Goal: Task Accomplishment & Management: Use online tool/utility

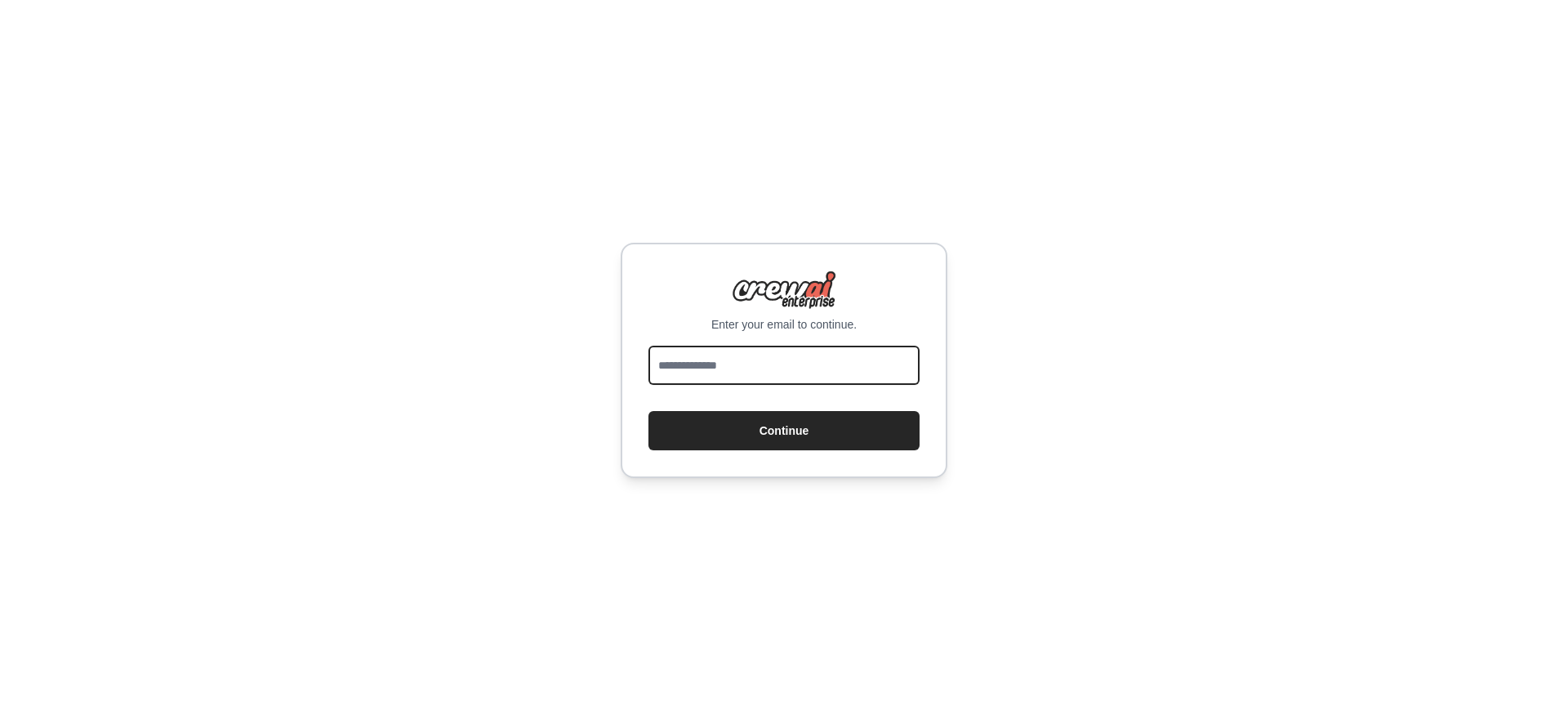
click at [731, 367] on input "email" at bounding box center [784, 365] width 272 height 40
type input "**********"
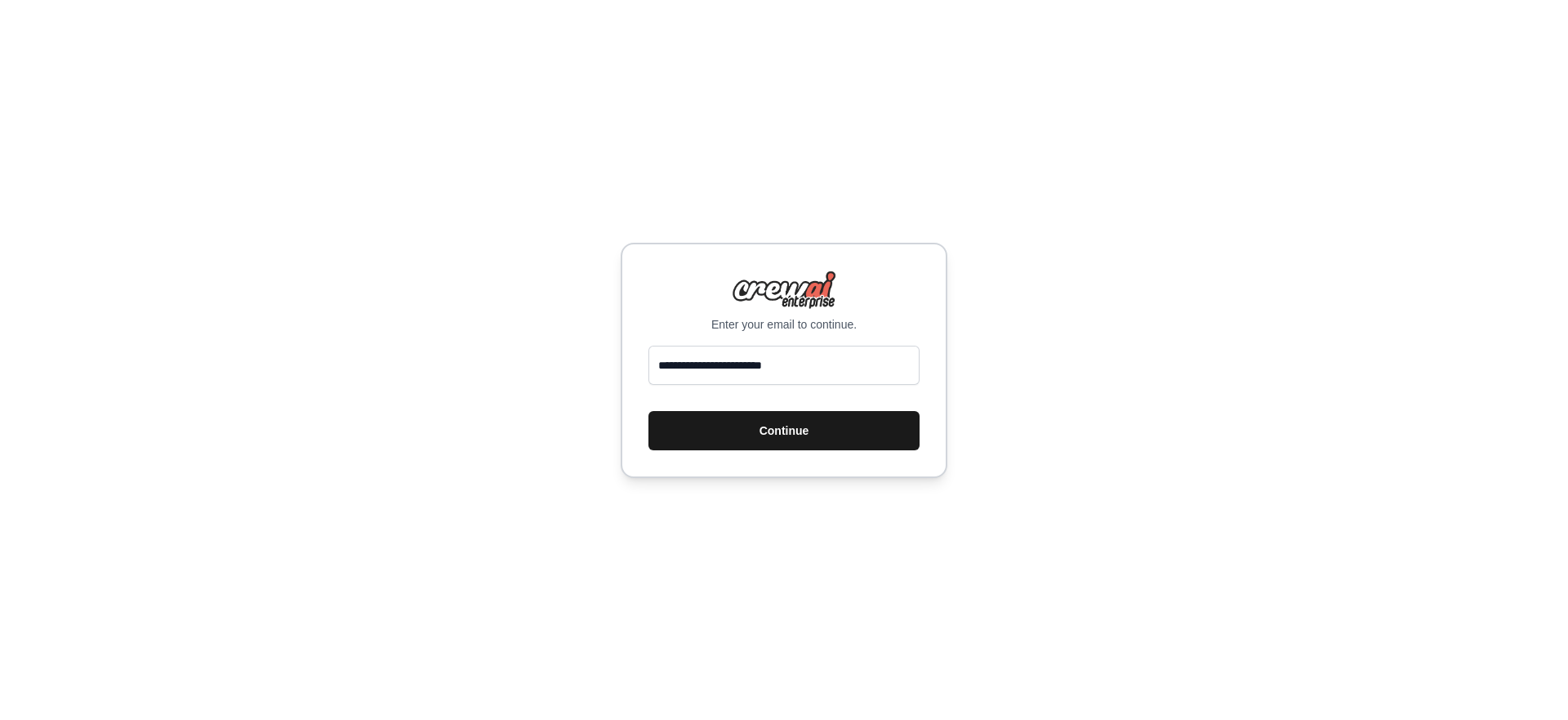
click at [772, 428] on button "Continue" at bounding box center [784, 431] width 272 height 40
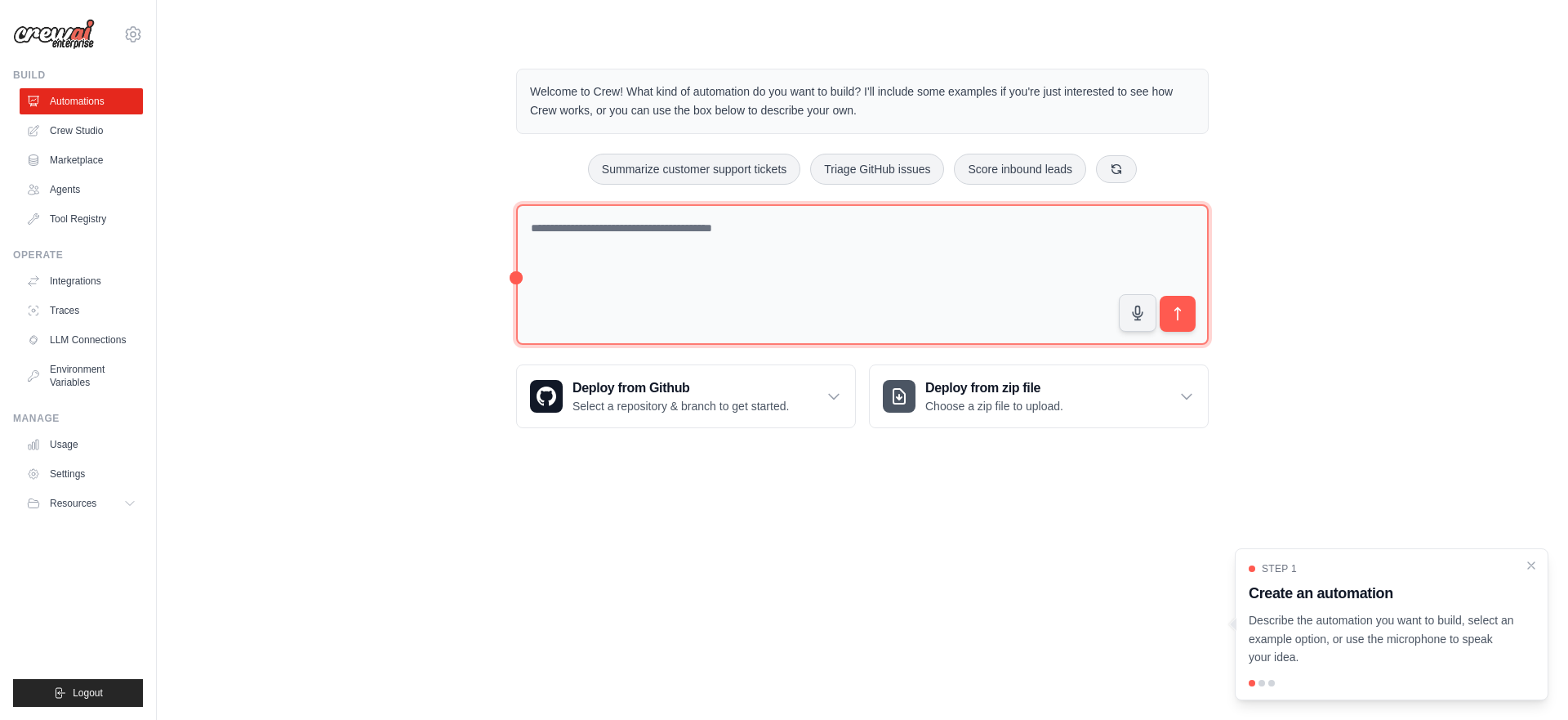
click at [645, 254] on textarea at bounding box center [862, 275] width 692 height 141
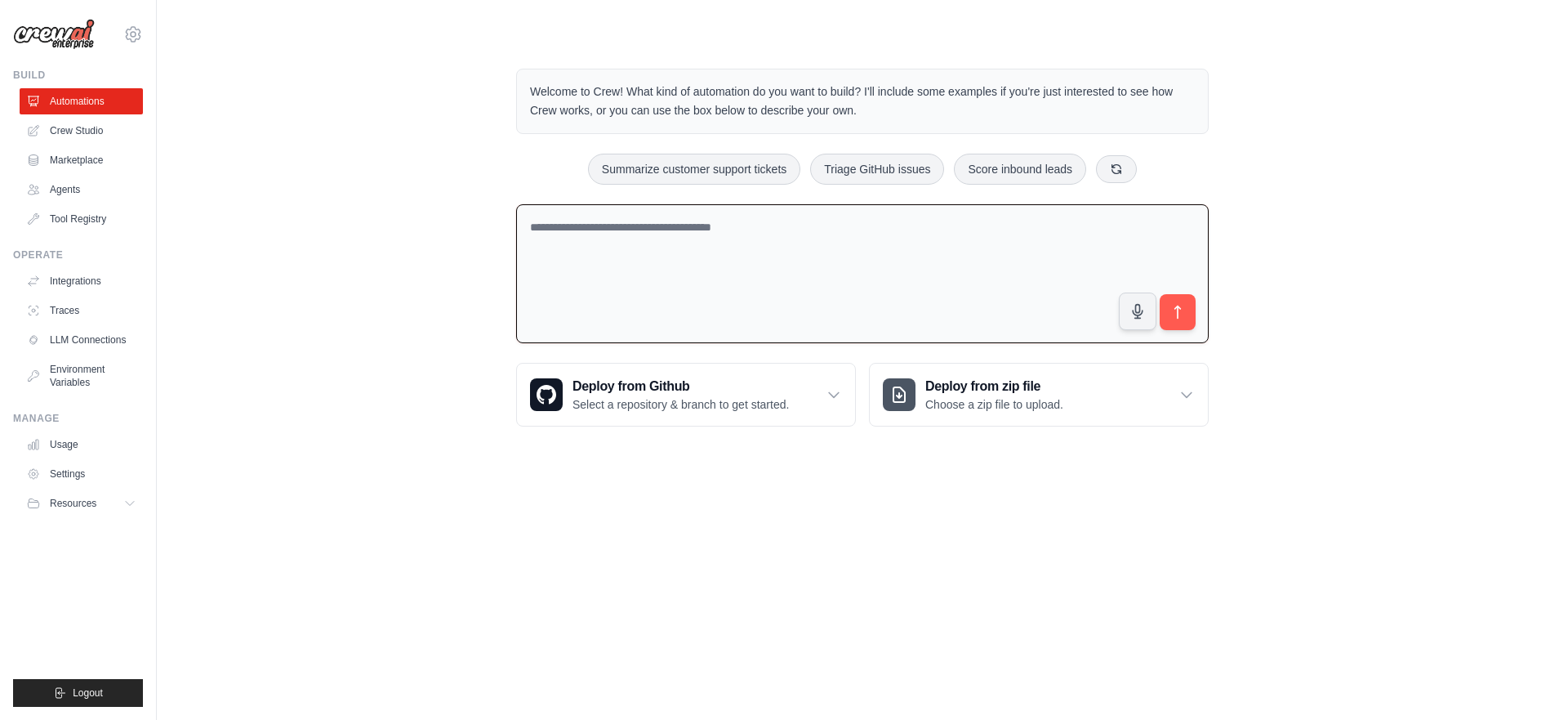
paste textarea "**********"
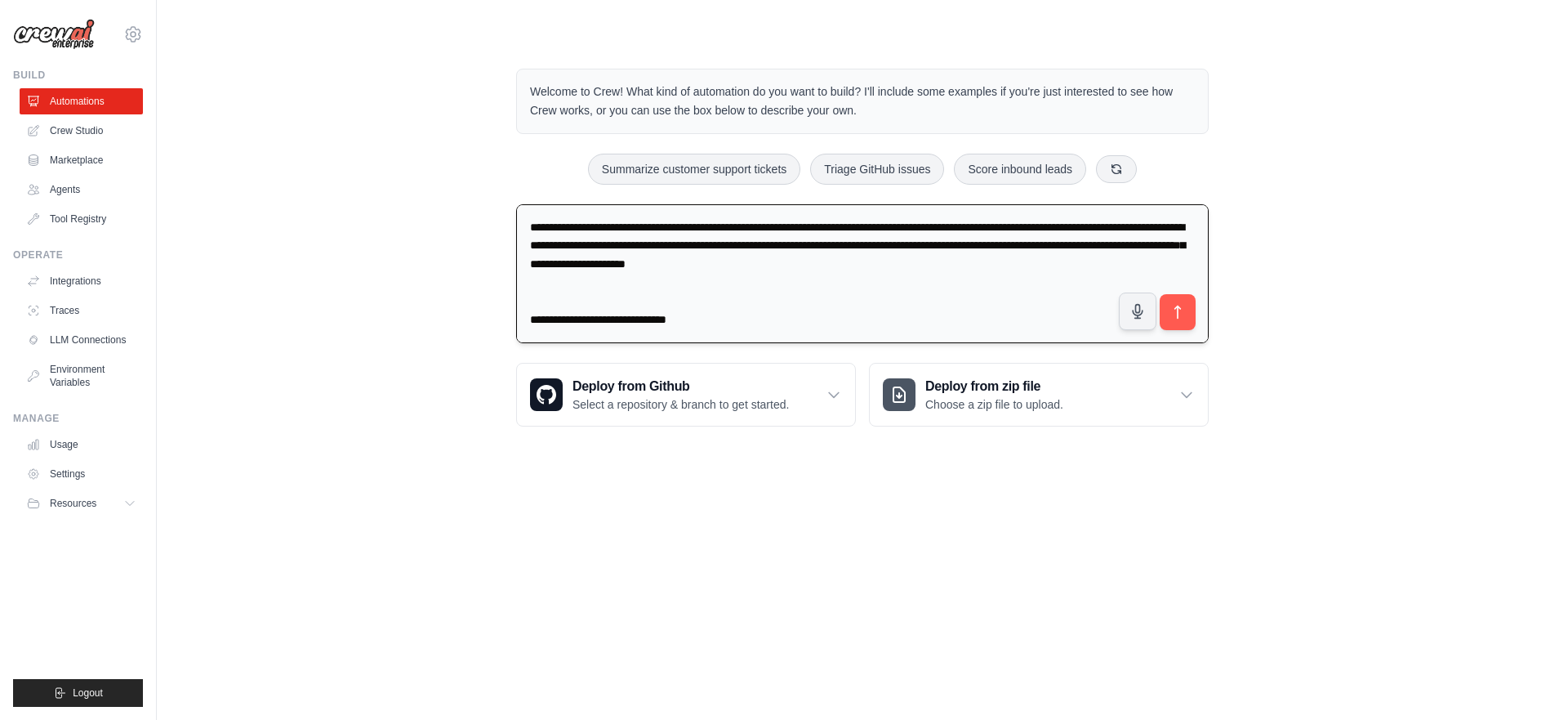
scroll to position [877, 0]
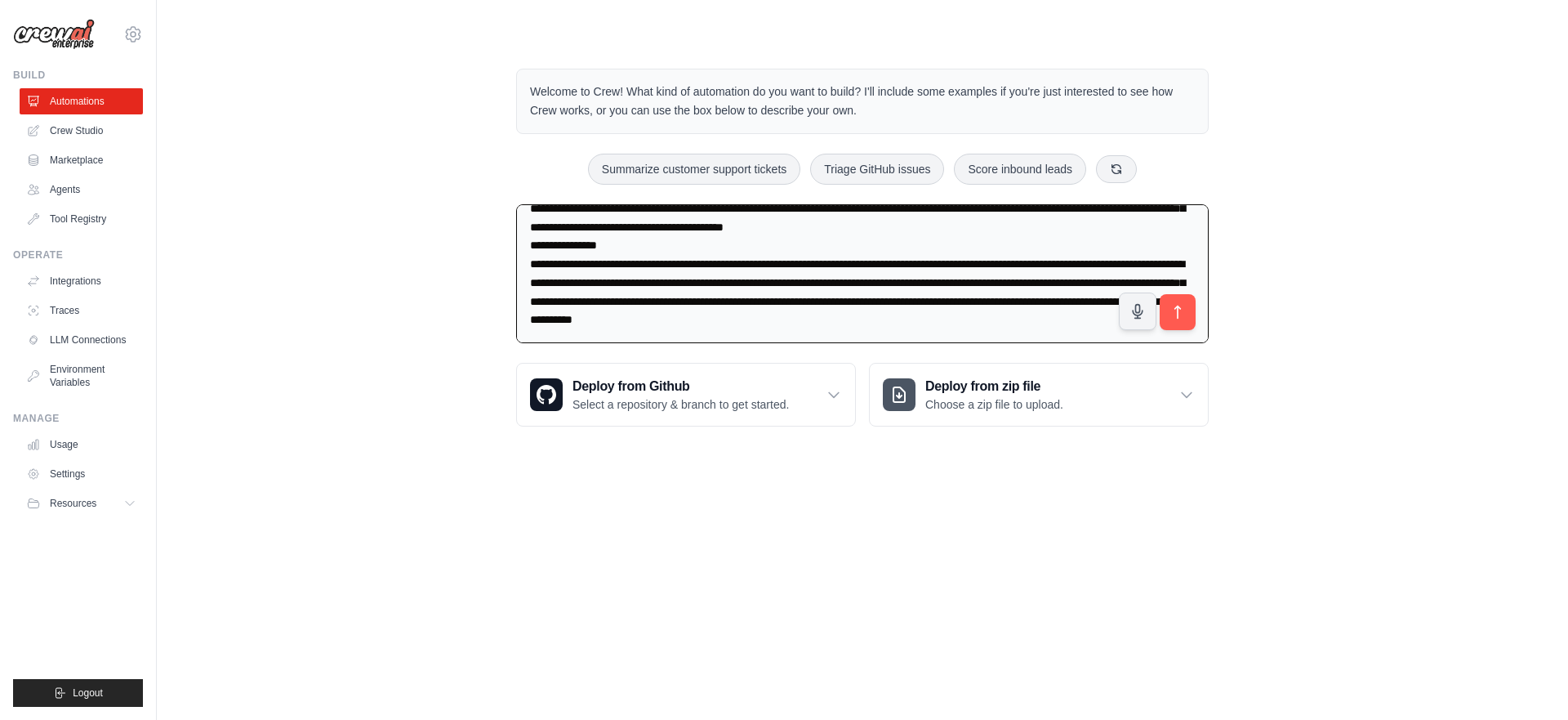
type textarea "**********"
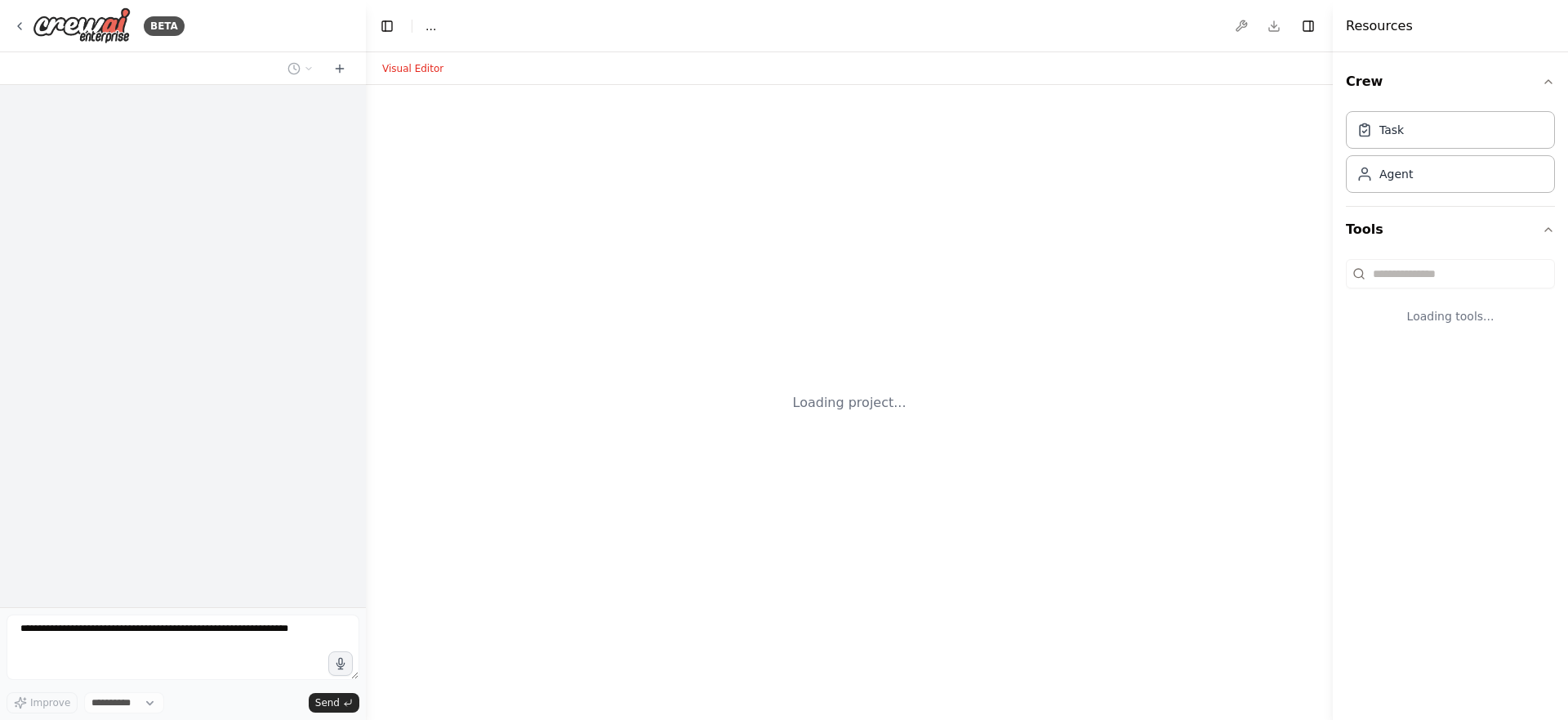
select select "****"
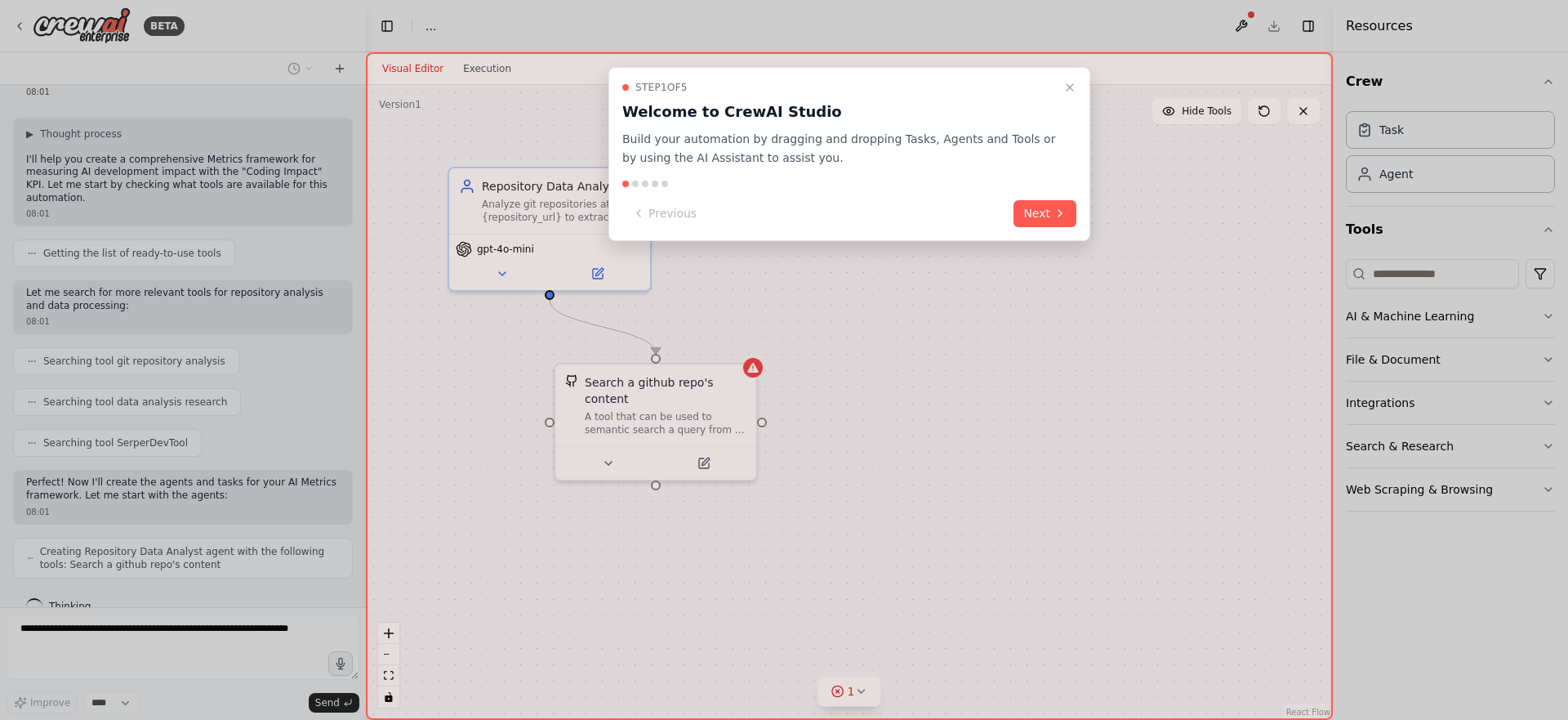
scroll to position [936, 0]
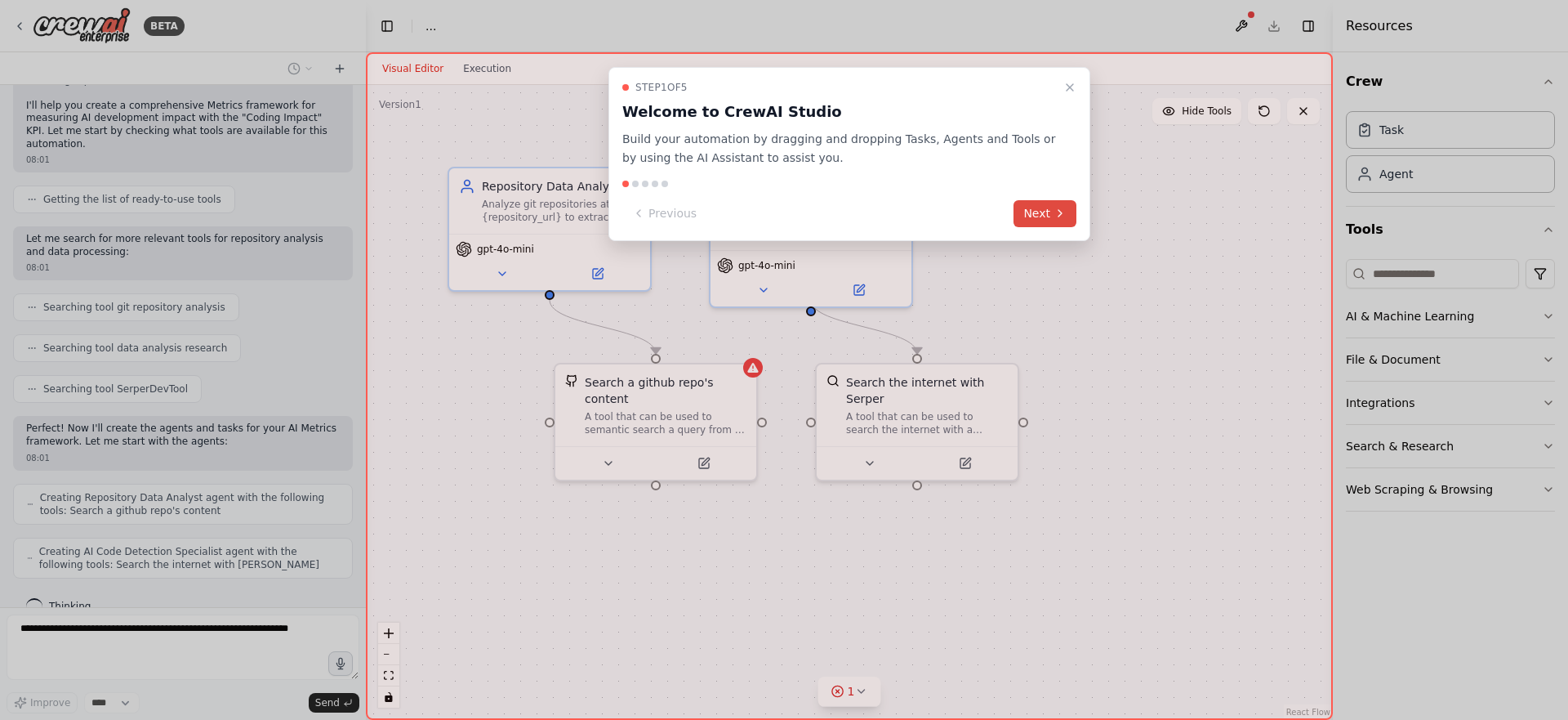
click at [1034, 210] on button "Next" at bounding box center [1046, 213] width 63 height 27
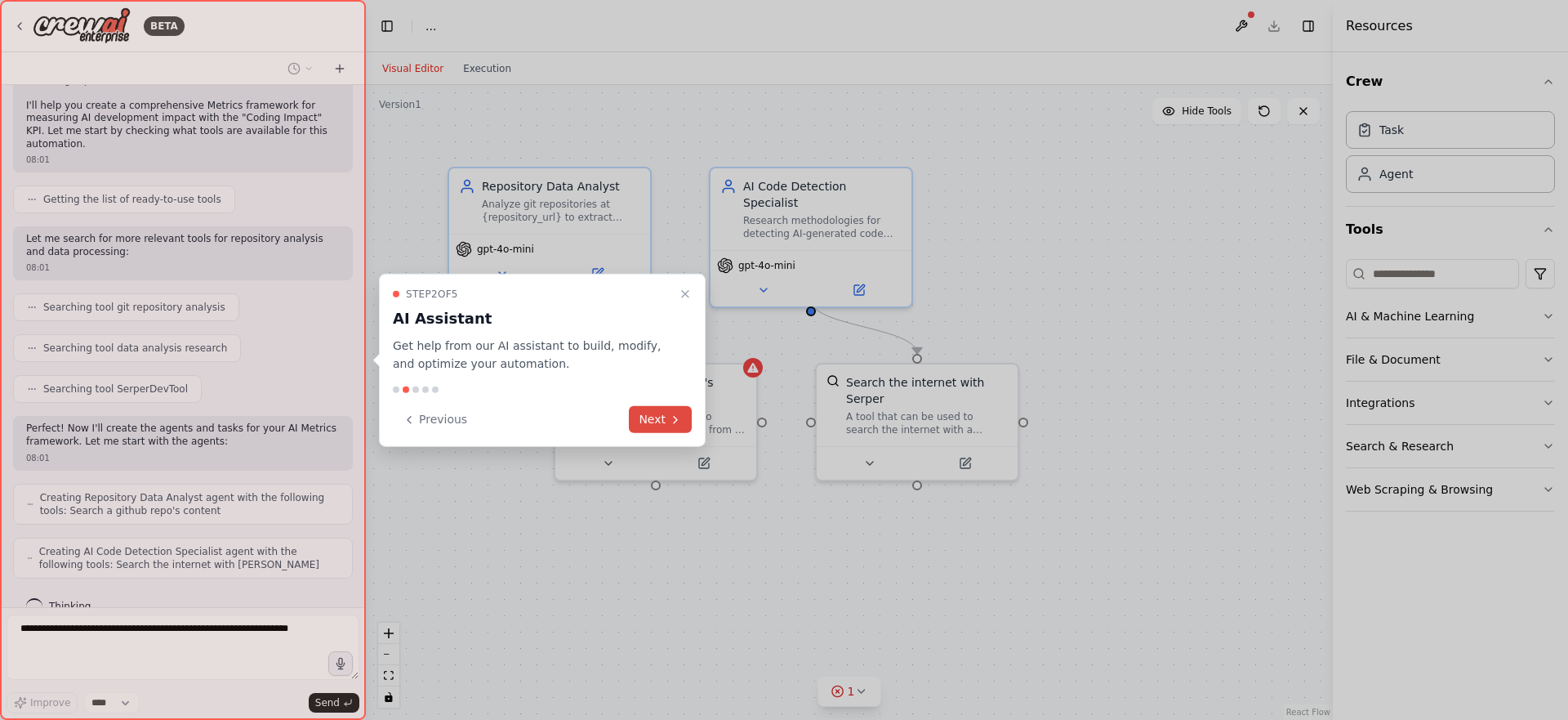
drag, startPoint x: 623, startPoint y: 429, endPoint x: 633, endPoint y: 427, distance: 10.2
click at [624, 429] on div "Previous Next" at bounding box center [542, 419] width 299 height 27
click at [660, 421] on button "Next" at bounding box center [661, 419] width 63 height 27
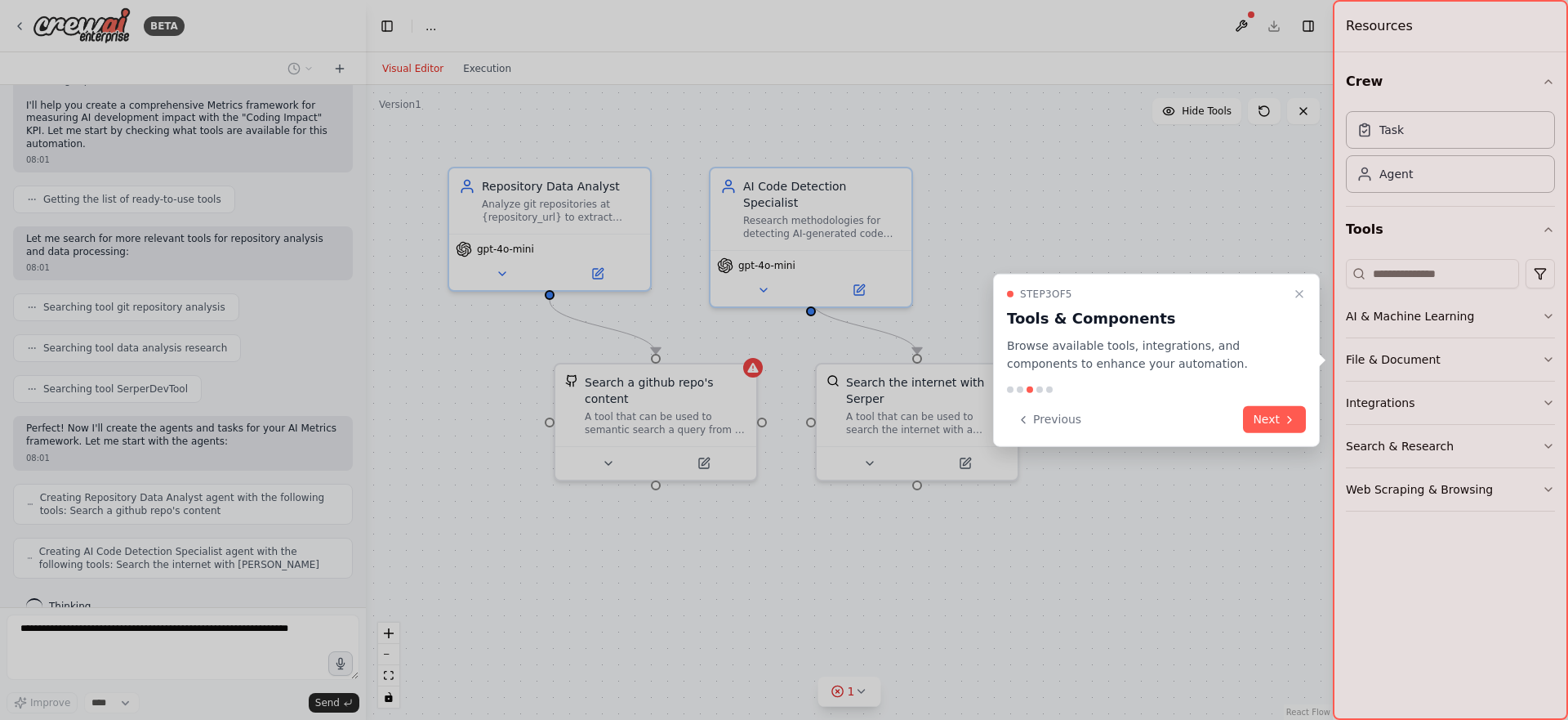
click at [1288, 426] on button "Next" at bounding box center [1275, 419] width 63 height 27
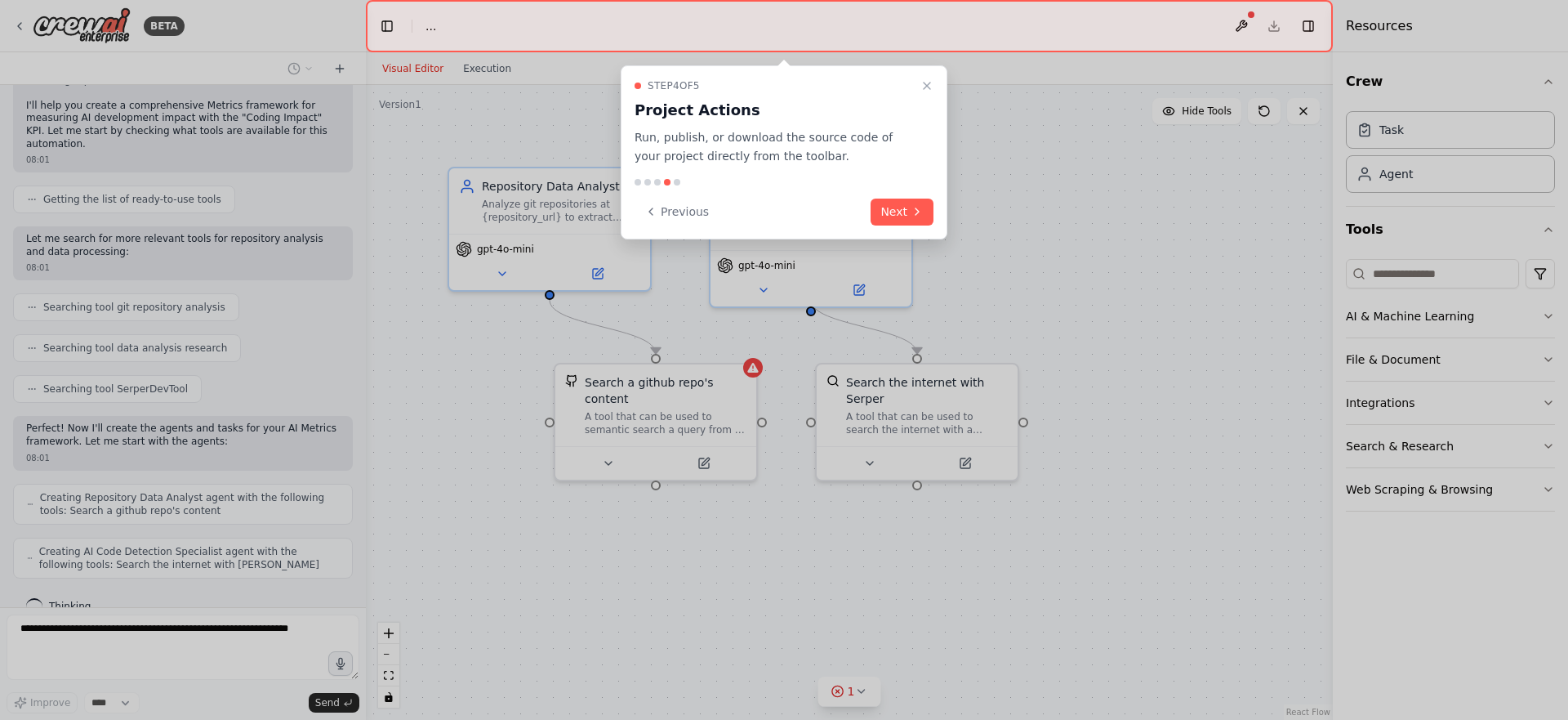
click at [902, 212] on button "Next" at bounding box center [902, 211] width 63 height 27
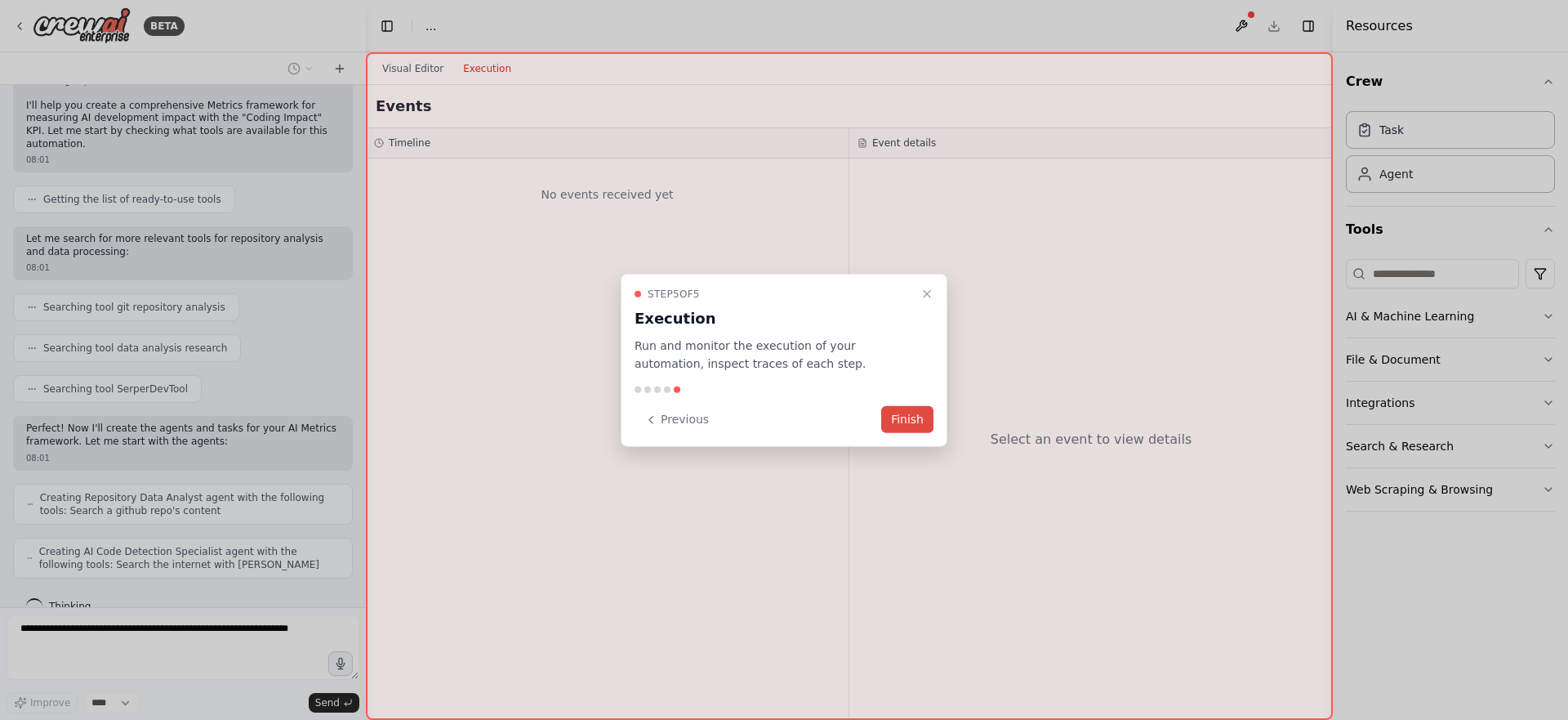
scroll to position [991, 0]
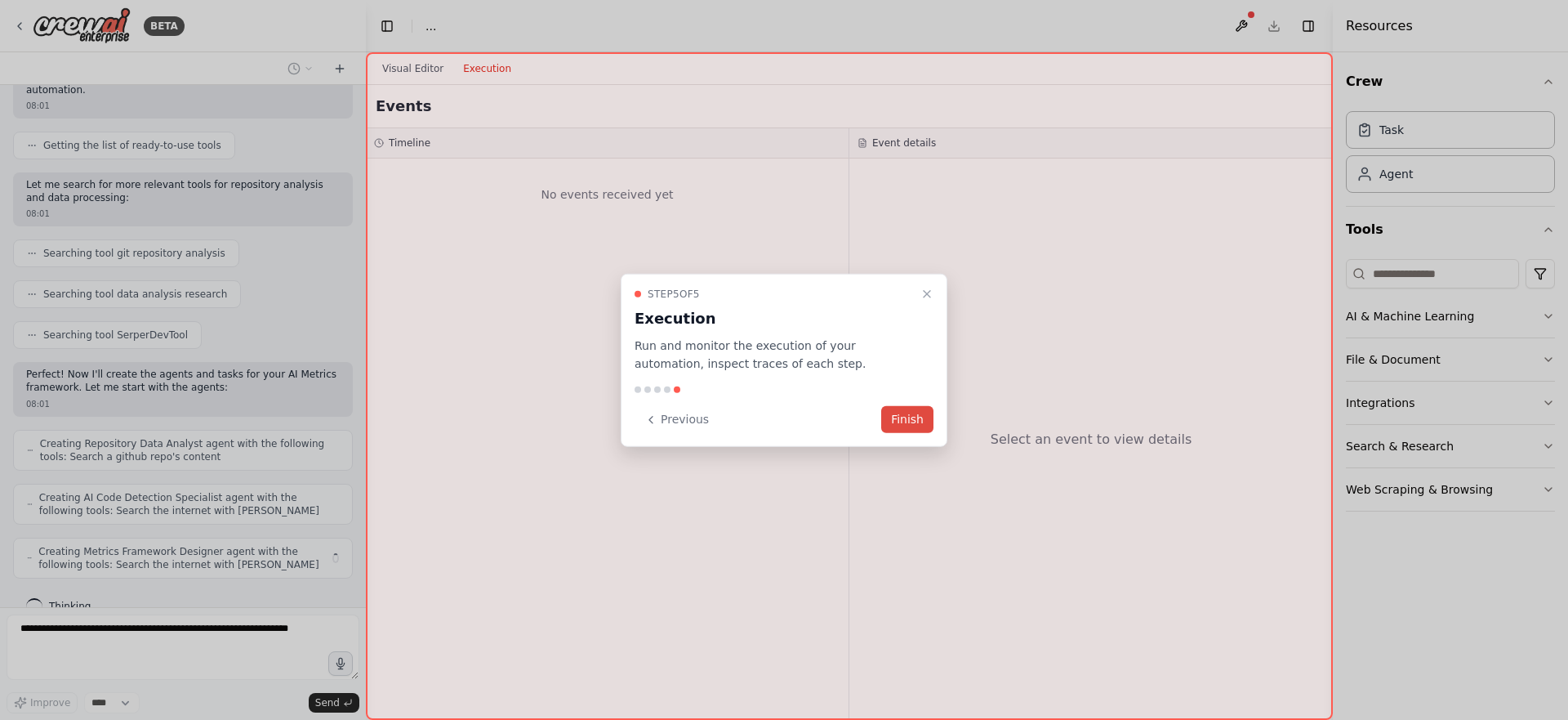
click at [918, 423] on button "Finish" at bounding box center [907, 419] width 52 height 27
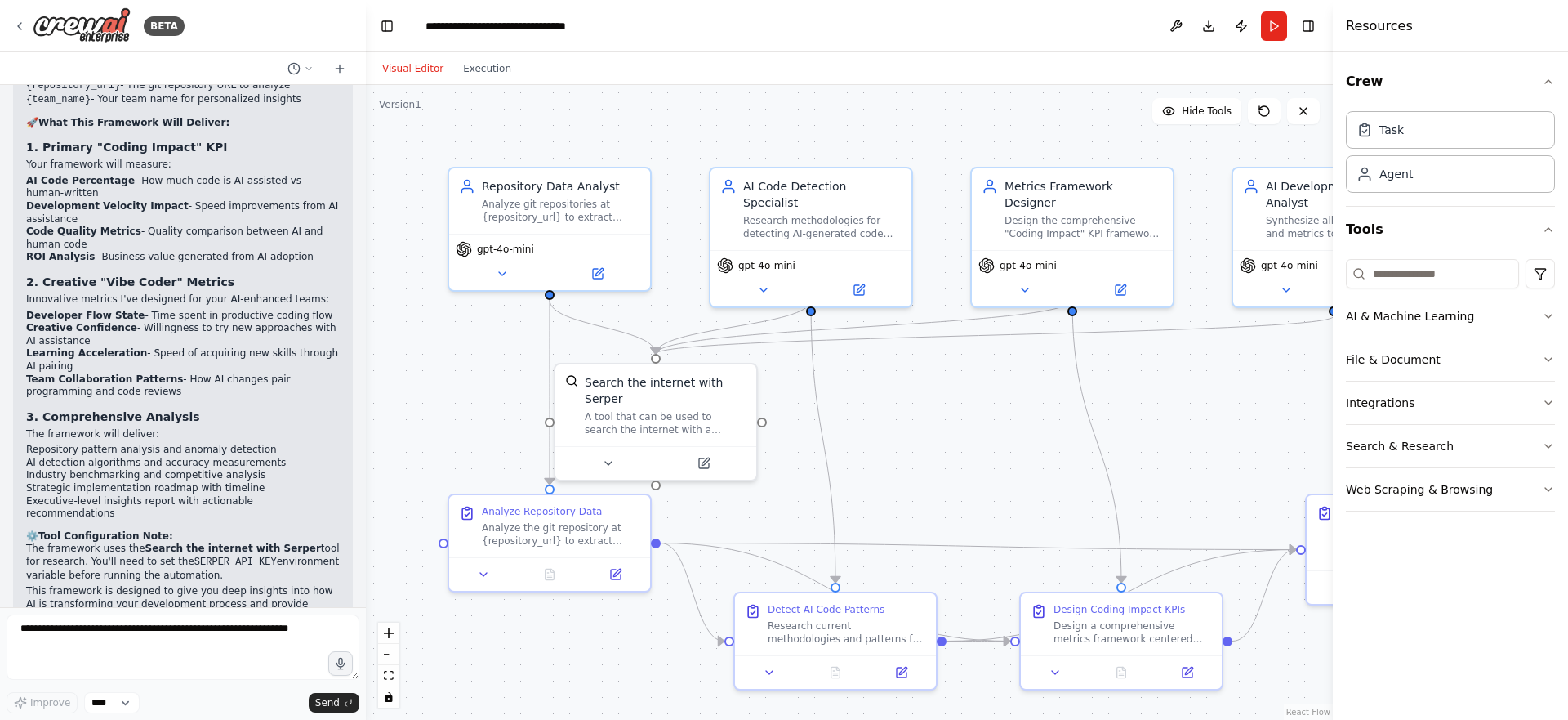
scroll to position [1789, 0]
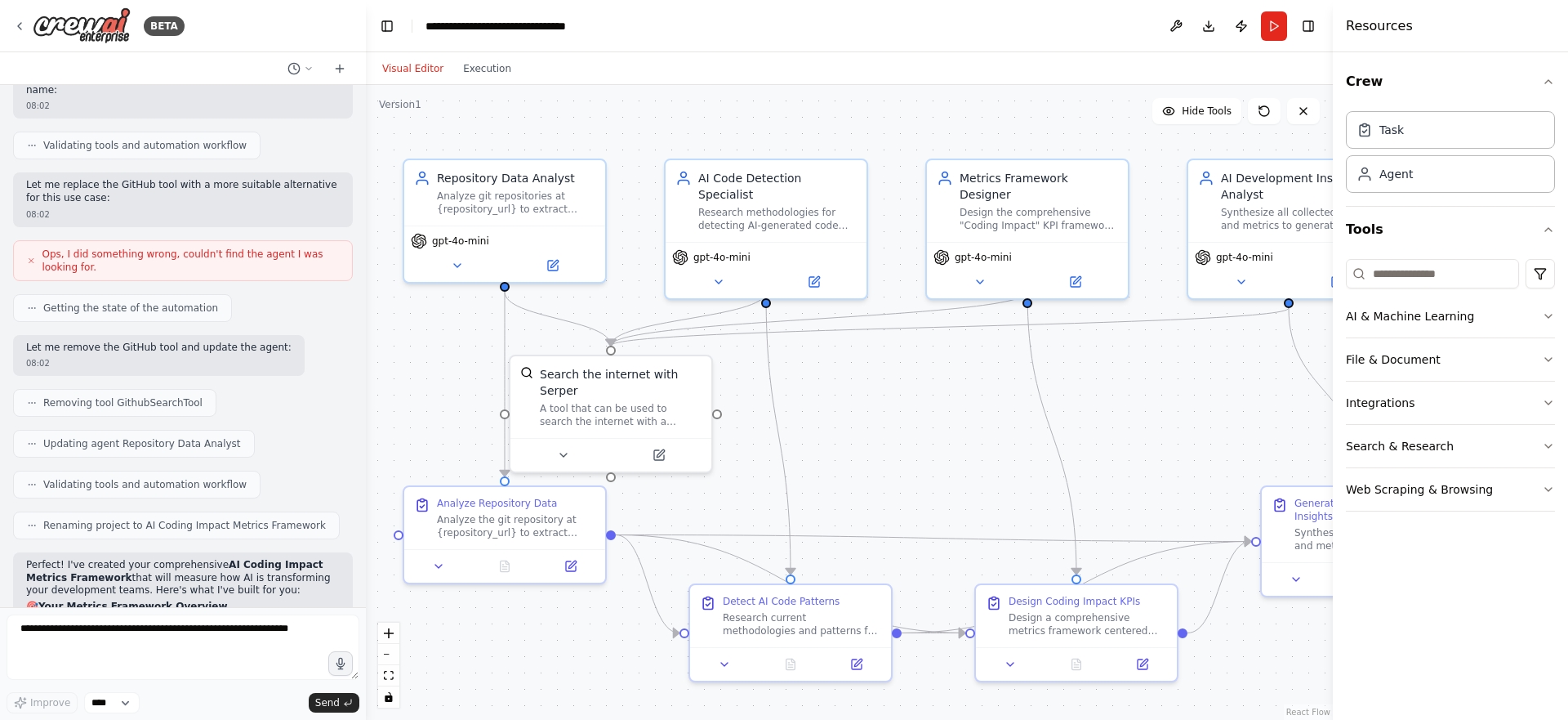
drag, startPoint x: 1278, startPoint y: 663, endPoint x: 1232, endPoint y: 655, distance: 46.7
click at [1232, 655] on div ".deletable-edge-delete-btn { width: 20px; height: 20px; border: 0px solid #ffff…" at bounding box center [849, 402] width 967 height 635
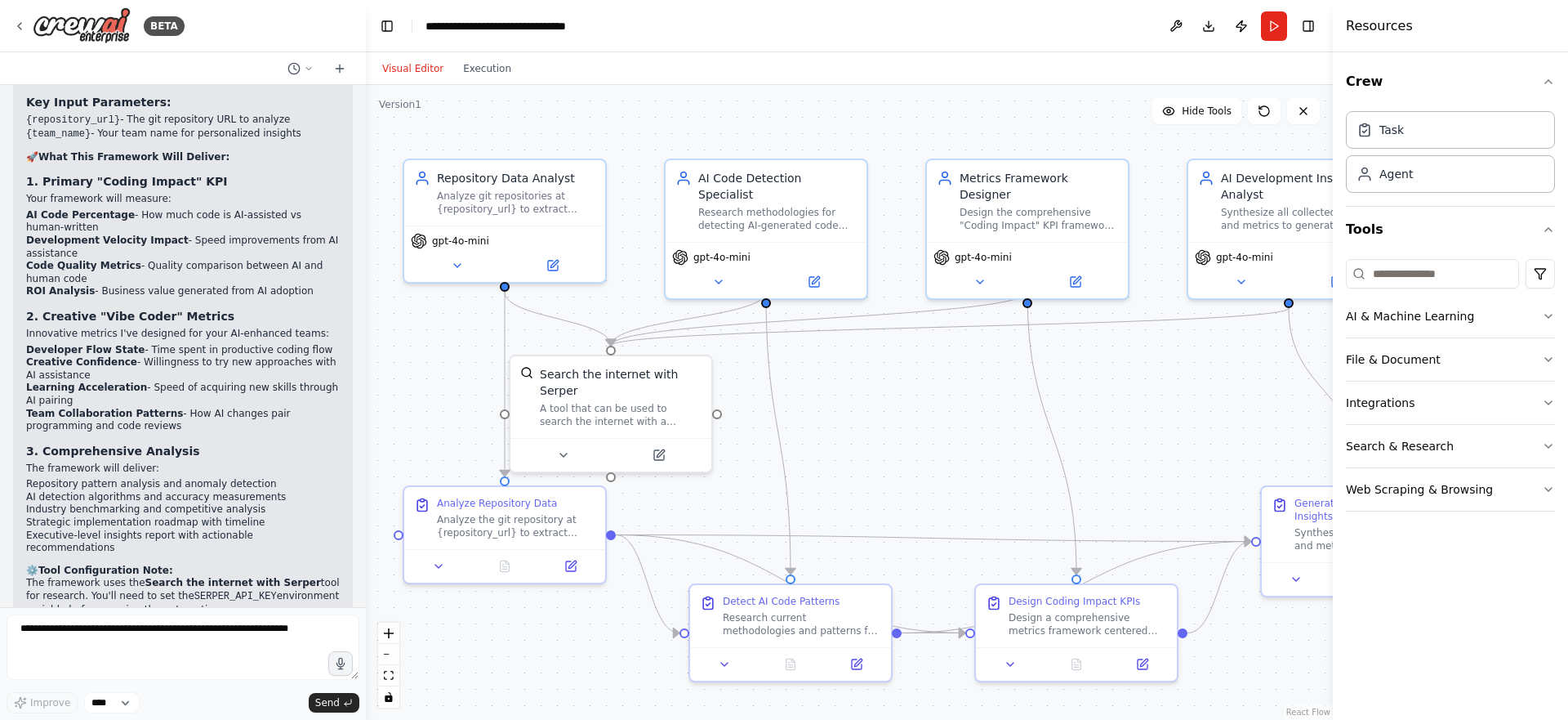
scroll to position [2508, 0]
